Goal: Task Accomplishment & Management: Use online tool/utility

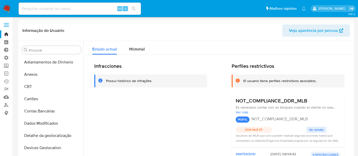
select select "10"
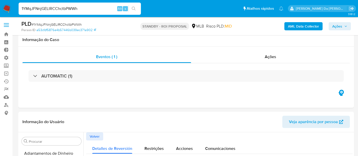
select select "10"
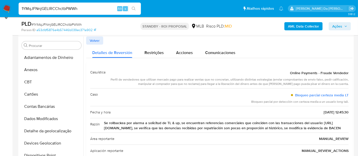
scroll to position [17, 0]
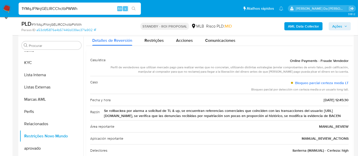
drag, startPoint x: 36, startPoint y: 11, endPoint x: 11, endPoint y: 11, distance: 24.7
click at [11, 11] on nav "Pausado Ver notificaciones 1YMqJFNnjGELlRCChctbPWWh Alt s Atalhos rápidos Presi…" at bounding box center [179, 8] width 358 height 17
paste input "i3ILJAZK7xb5lFn1XEySfNf3"
drag, startPoint x: 135, startPoint y: 6, endPoint x: 132, endPoint y: 8, distance: 3.3
click at [133, 7] on button "search-icon" at bounding box center [133, 8] width 10 height 7
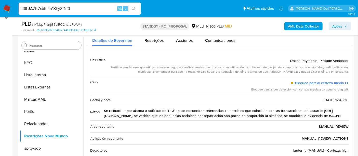
click at [74, 9] on input "i3ILJAZK7xb5lFn1XEySfNf3" at bounding box center [80, 8] width 122 height 7
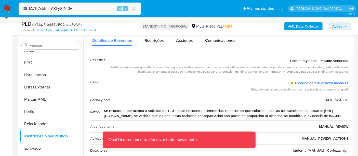
click at [75, 9] on input "i3ILJAZK7xb5lFn1XEySfNf3+" at bounding box center [80, 8] width 122 height 7
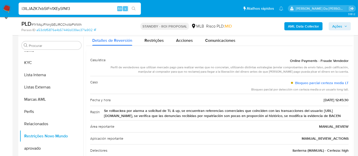
type input "i3ILJAZK7xb5lFn1XEySfNf3"
drag, startPoint x: 203, startPoint y: 129, endPoint x: 195, endPoint y: 120, distance: 11.9
click at [198, 122] on div "Área reportante MANUAL_REVIEW" at bounding box center [219, 126] width 258 height 12
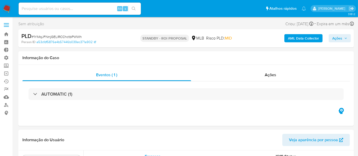
scroll to position [264, 0]
select select "10"
click at [36, 10] on input at bounding box center [80, 8] width 122 height 7
paste input "i3ILJAZK7xb5lFn1XEySfNf3"
type input "i3ILJAZK7xb5lFn1XEySfNf3"
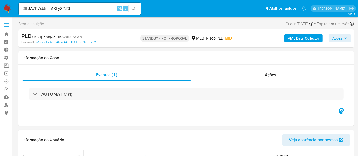
click at [136, 7] on button "search-icon" at bounding box center [133, 8] width 10 height 7
select select "10"
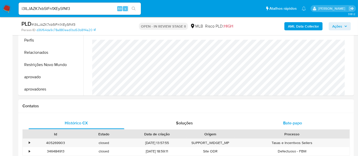
scroll to position [169, 0]
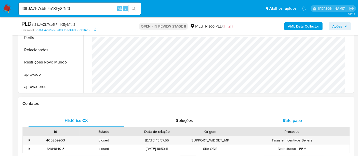
click at [294, 118] on span "Bate-papo" at bounding box center [292, 120] width 19 height 6
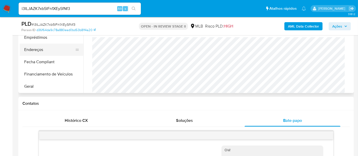
scroll to position [37, 0]
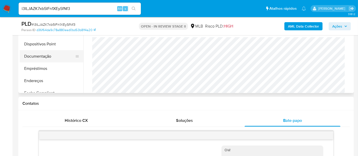
click at [40, 55] on button "Documentação" at bounding box center [50, 56] width 60 height 12
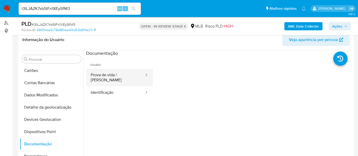
scroll to position [56, 0]
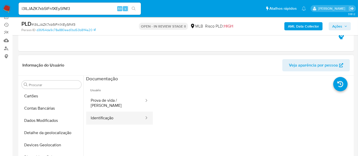
click at [112, 116] on button "Identificação" at bounding box center [115, 117] width 59 height 13
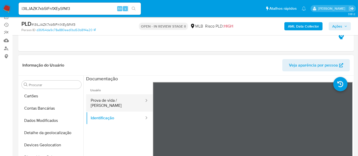
click at [109, 97] on button "Prova de vida / Selfie" at bounding box center [115, 102] width 59 height 17
